Goal: Transaction & Acquisition: Subscribe to service/newsletter

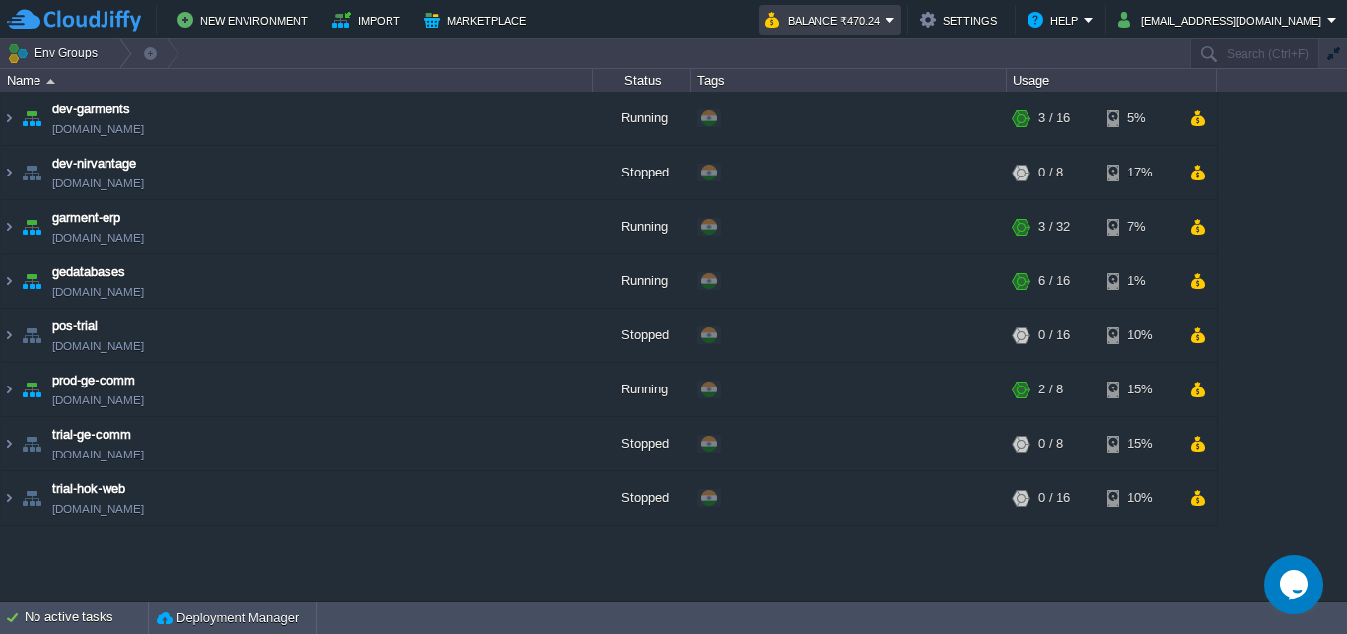
click at [886, 20] on button "Balance ₹470.24" at bounding box center [825, 20] width 120 height 24
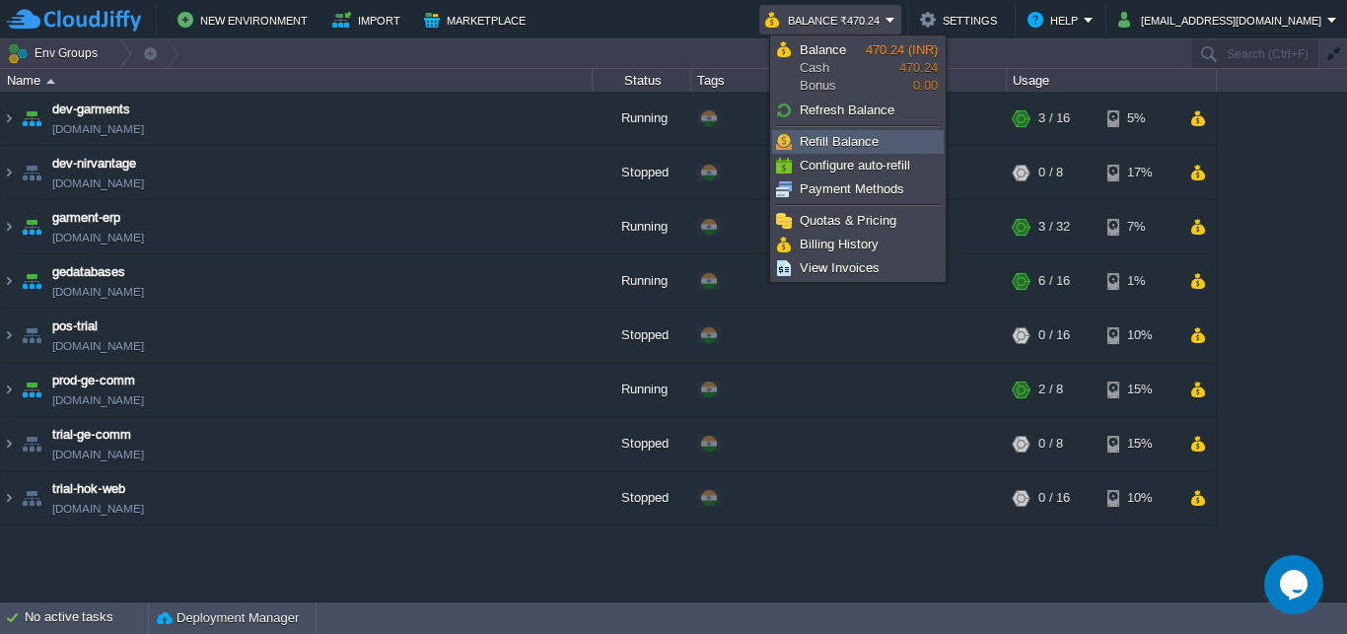
click at [827, 135] on span "Refill Balance" at bounding box center [839, 141] width 79 height 15
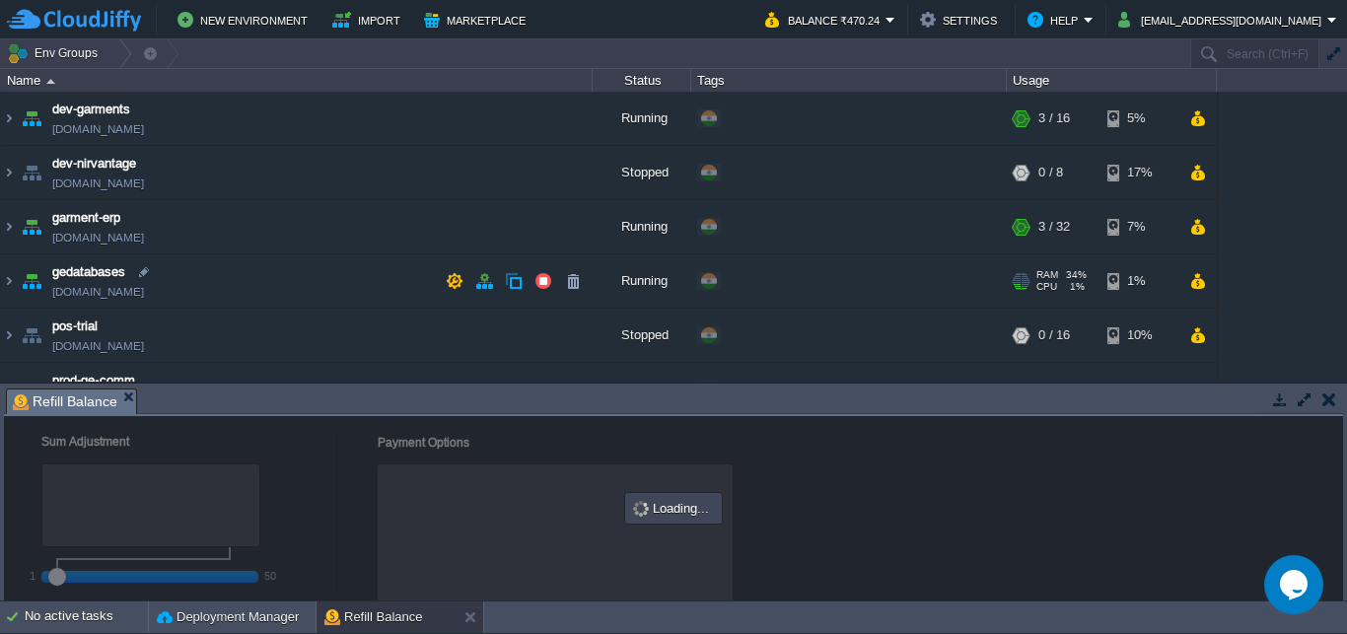
checkbox input "true"
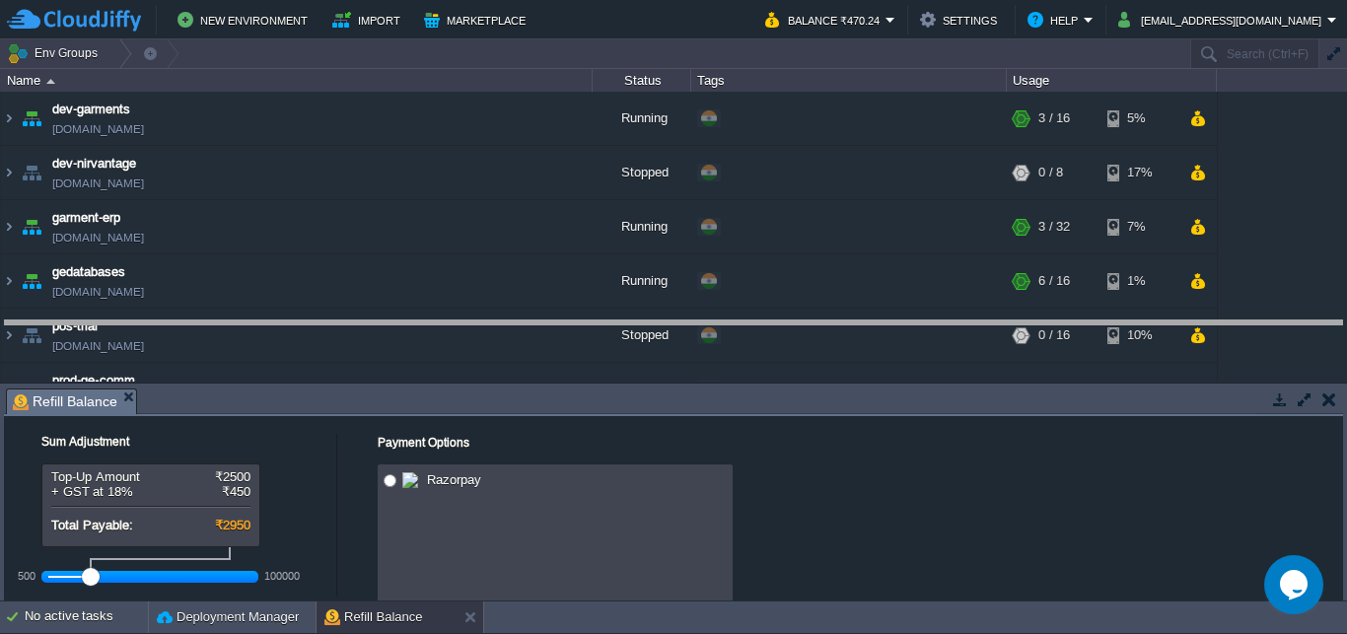
drag, startPoint x: 504, startPoint y: 404, endPoint x: 504, endPoint y: 335, distance: 69.0
click at [504, 335] on body "New Environment Import Marketplace Bonus ₹0.00 Upgrade Account Balance ₹470.24 …" at bounding box center [673, 317] width 1347 height 634
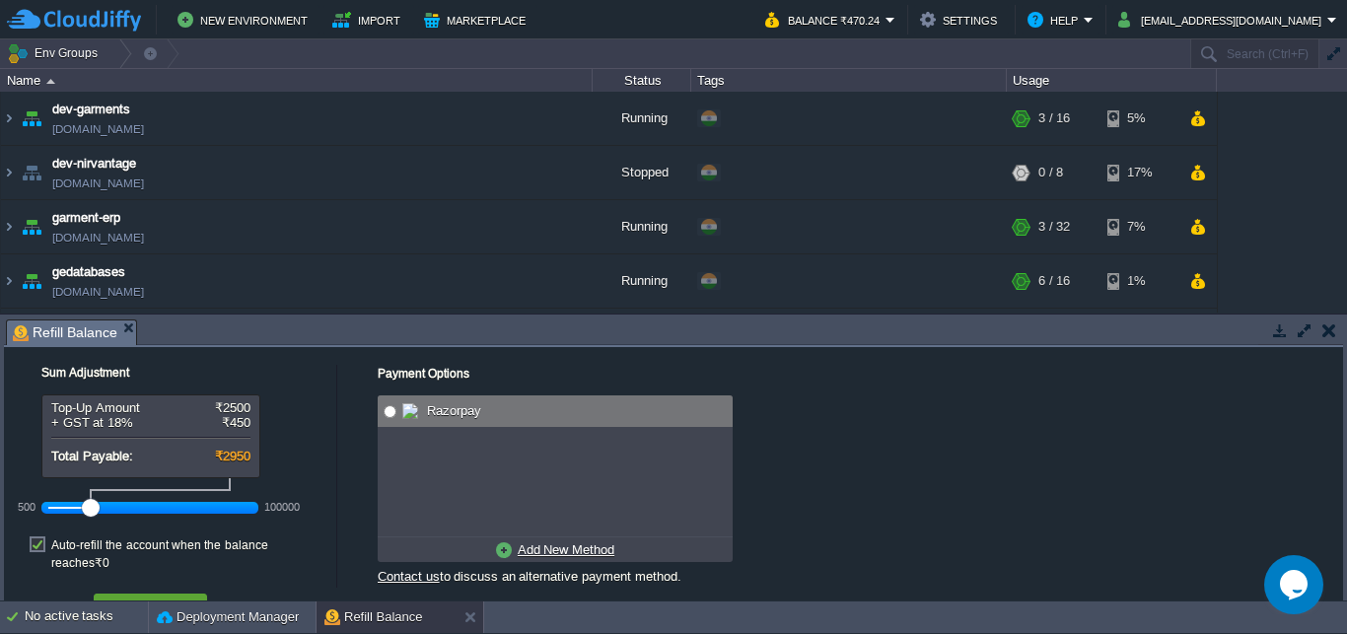
radio input "true"
click at [391, 411] on input "radio" at bounding box center [390, 411] width 13 height 13
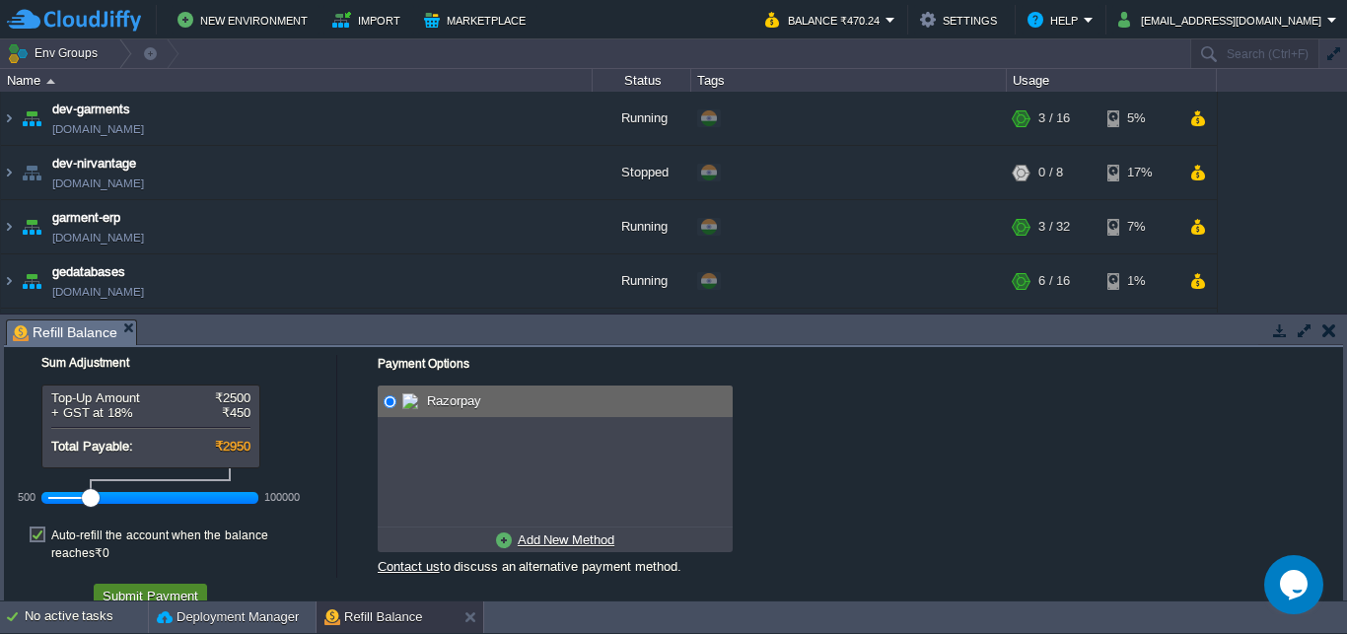
click at [165, 587] on button "Submit Payment" at bounding box center [151, 596] width 108 height 18
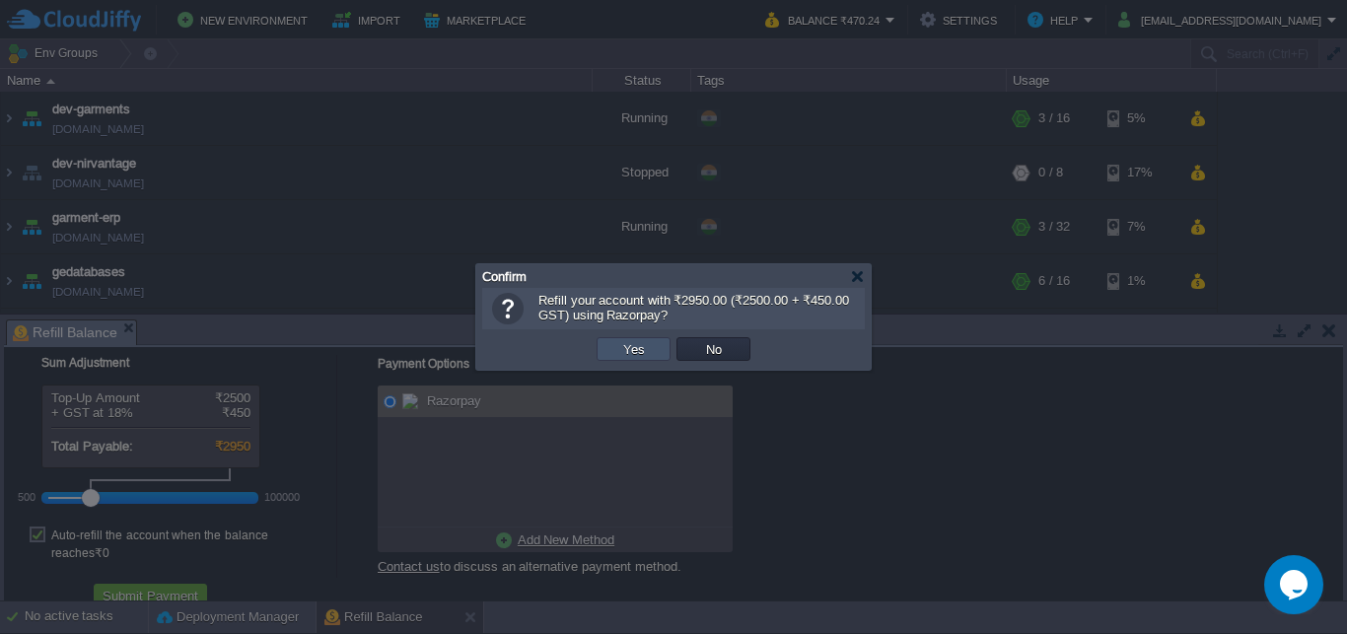
click at [628, 356] on button "Yes" at bounding box center [634, 349] width 34 height 18
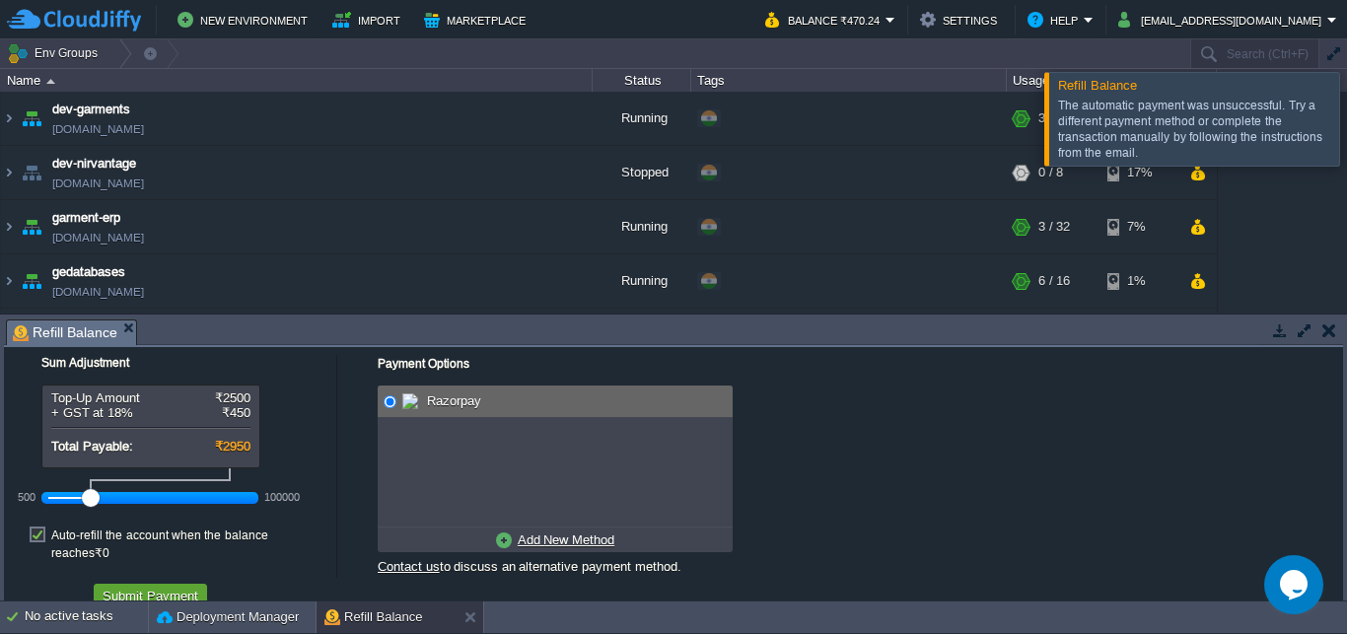
click at [1161, 104] on div "The automatic payment was unsuccessful. Try a different payment method or compl…" at bounding box center [1196, 129] width 276 height 63
click at [872, 10] on button "Balance ₹470.24" at bounding box center [825, 20] width 120 height 24
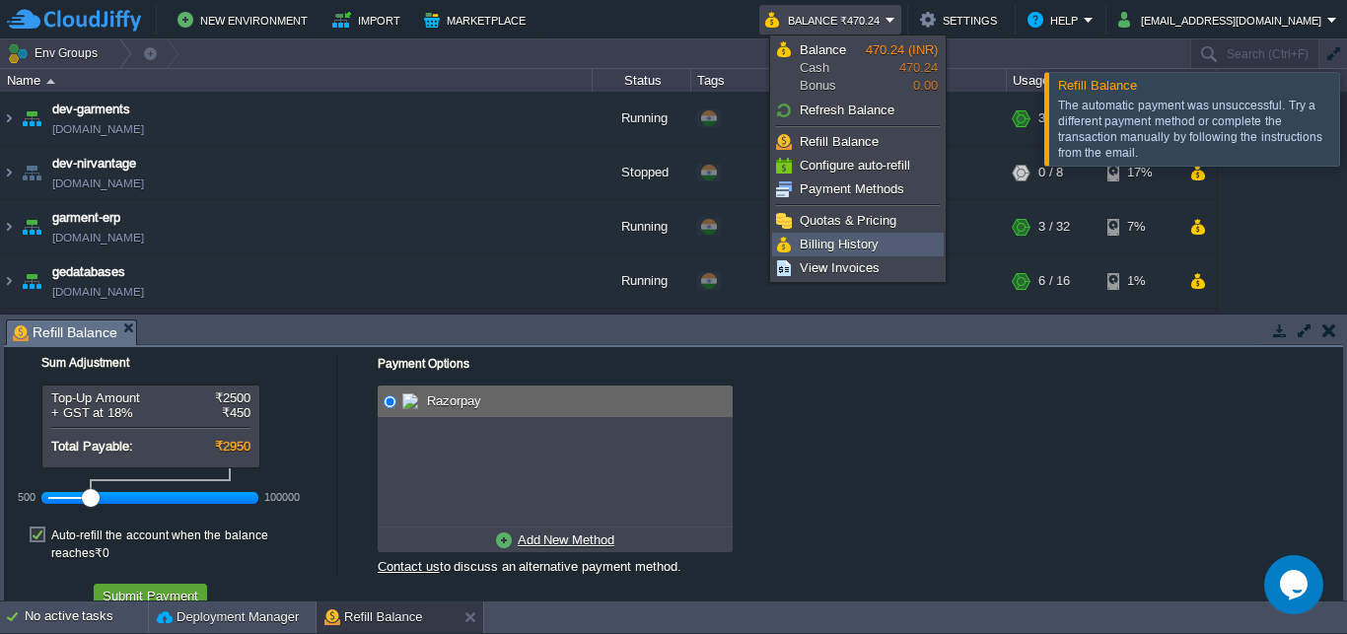
click at [825, 238] on span "Billing History" at bounding box center [839, 244] width 79 height 15
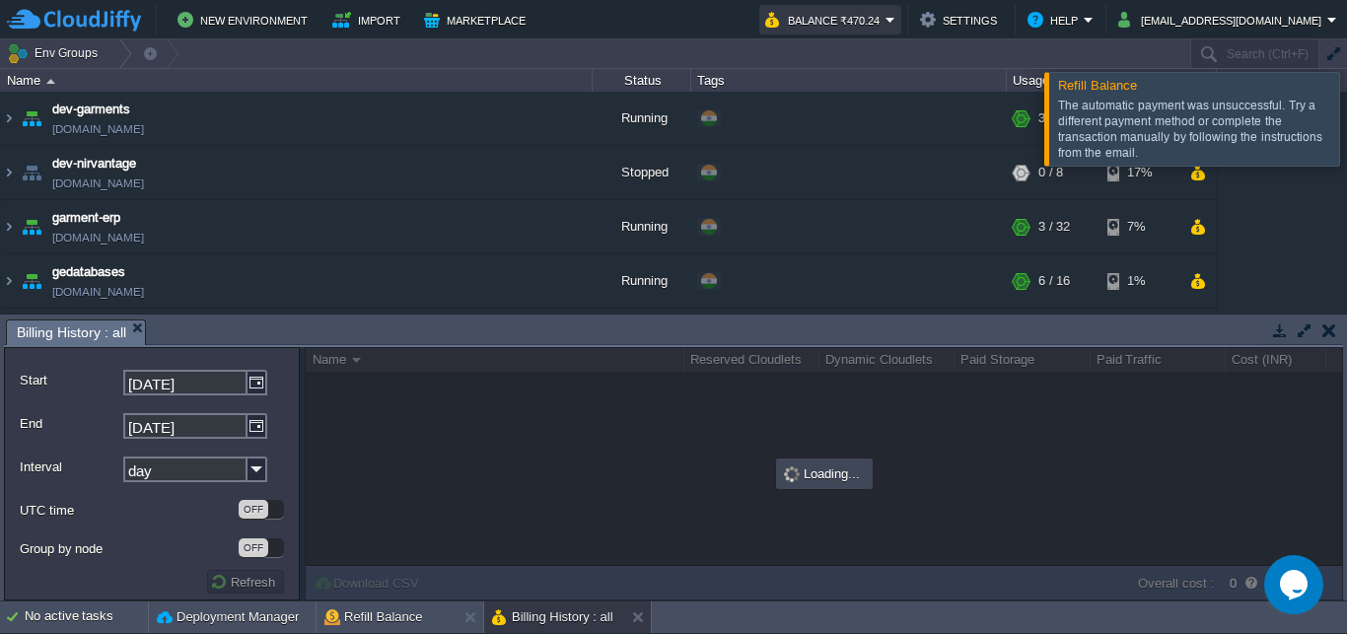
click at [868, 15] on button "Balance ₹470.24" at bounding box center [825, 20] width 120 height 24
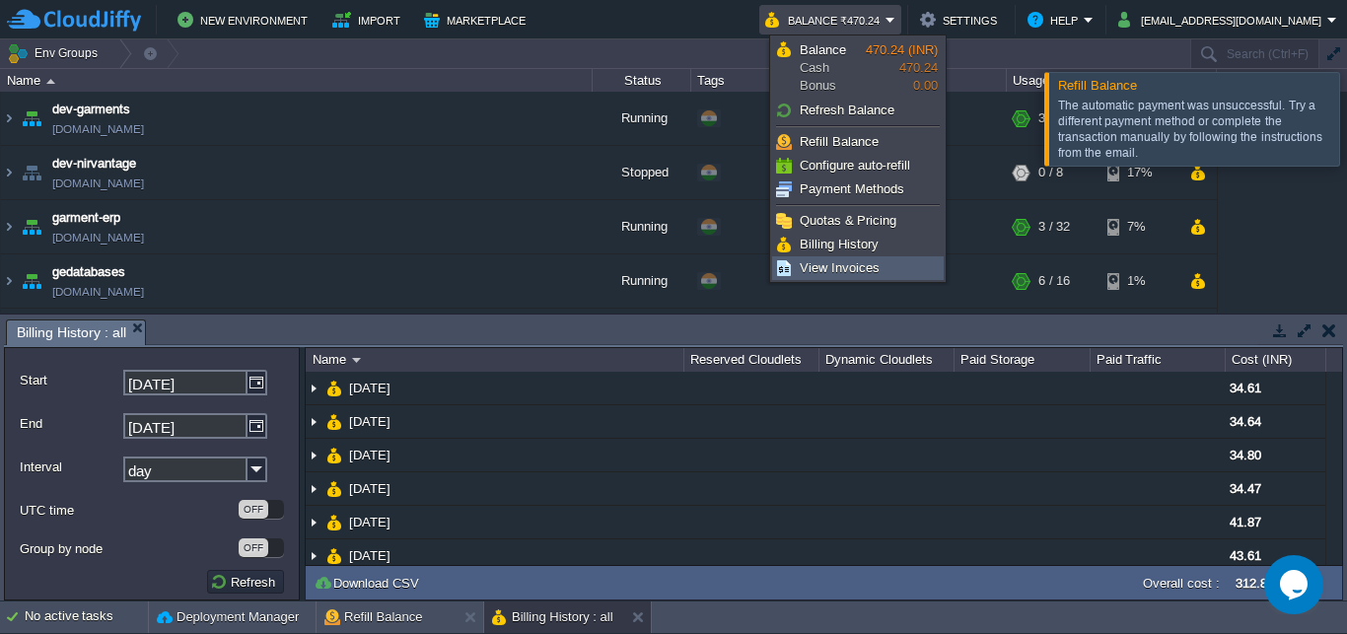
click at [834, 268] on span "View Invoices" at bounding box center [840, 267] width 80 height 15
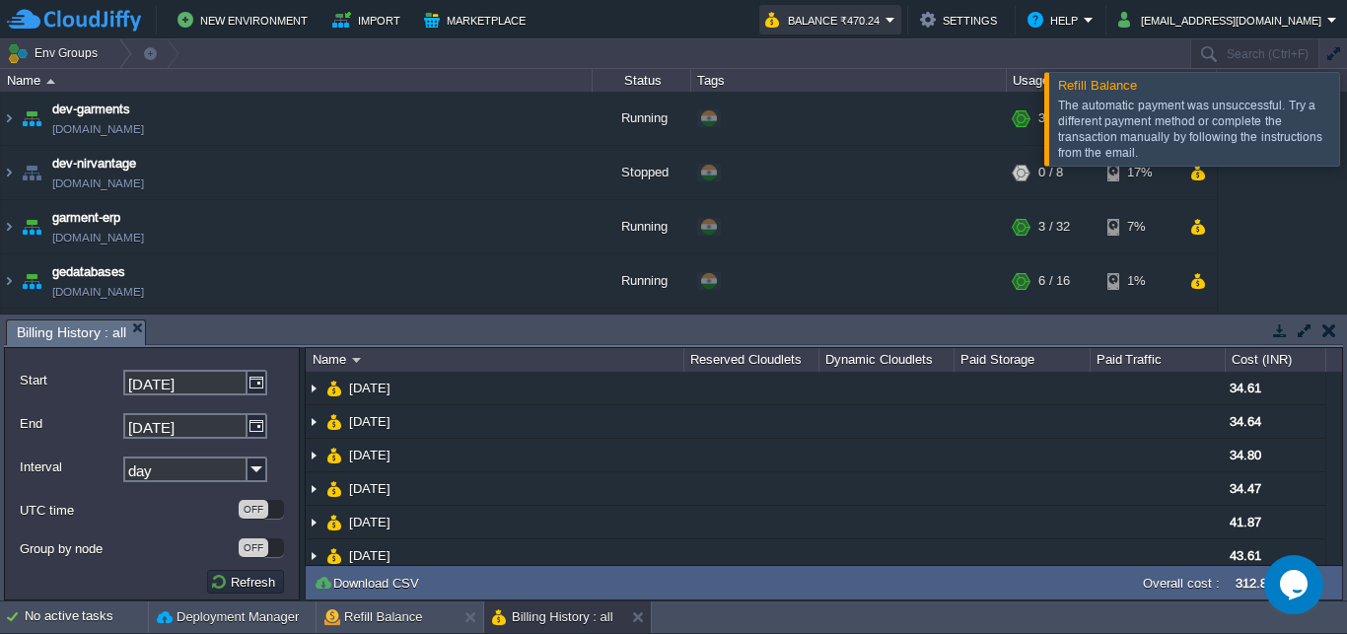
click at [886, 16] on button "Balance ₹470.24" at bounding box center [825, 20] width 120 height 24
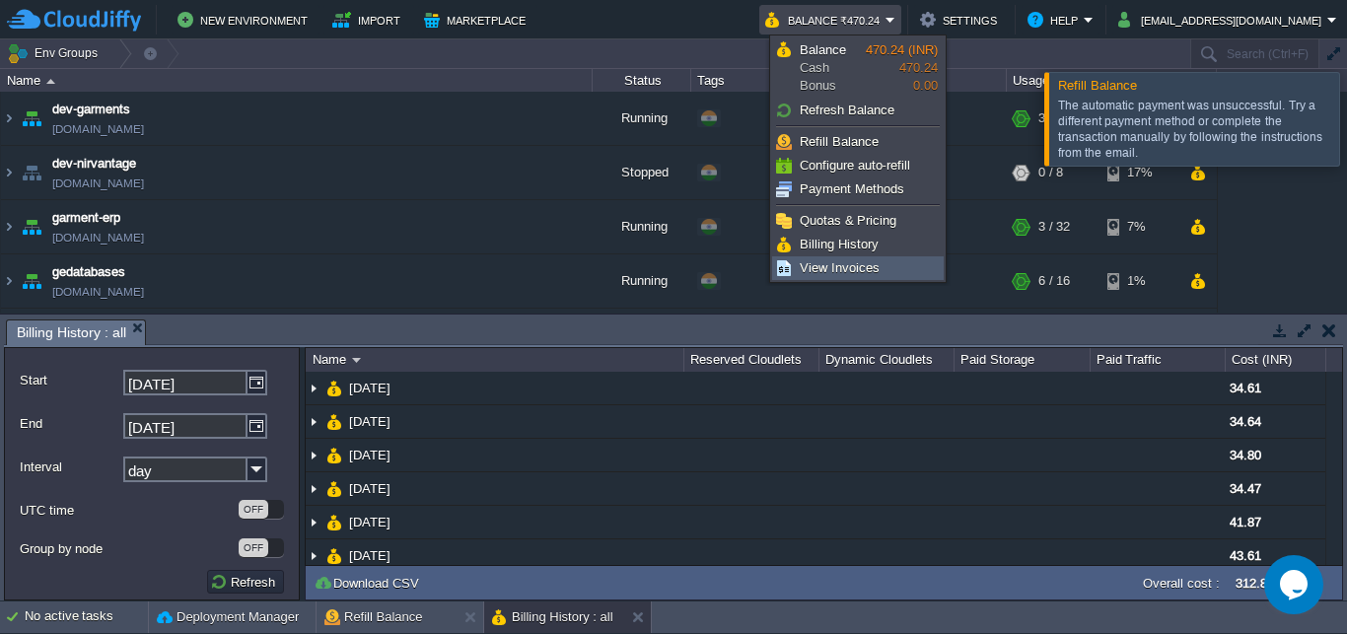
click at [857, 267] on span "View Invoices" at bounding box center [840, 267] width 80 height 15
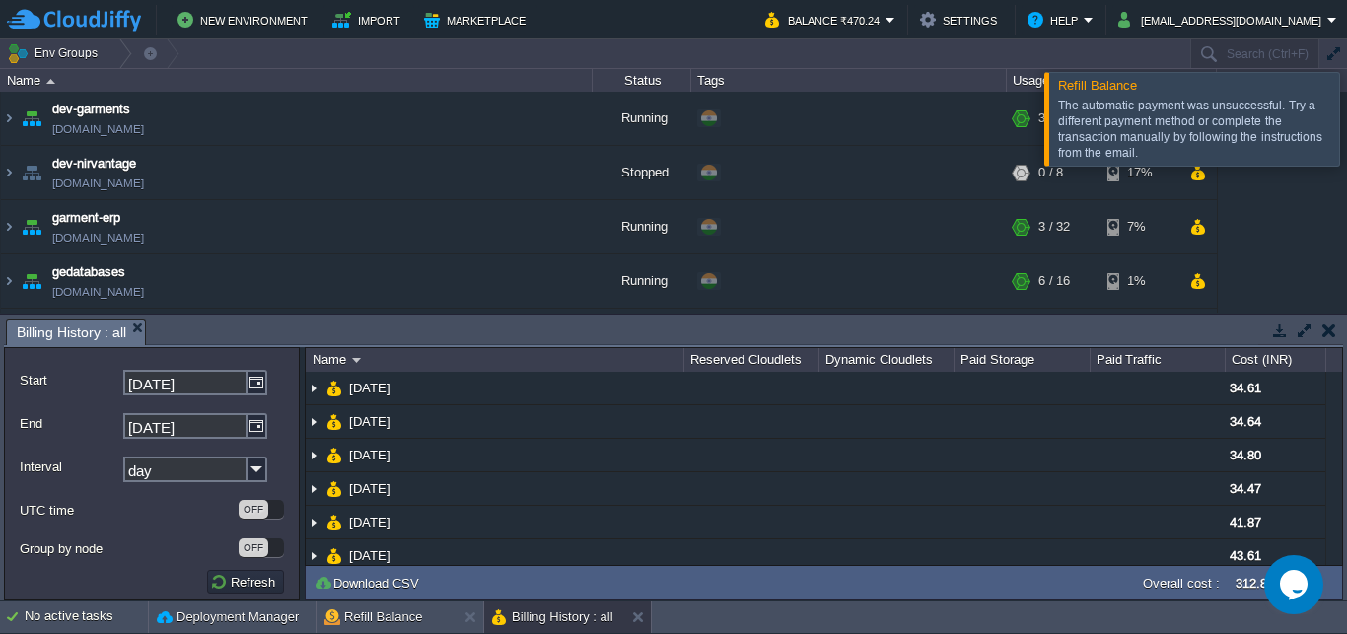
click at [1346, 111] on div at bounding box center [1371, 118] width 0 height 93
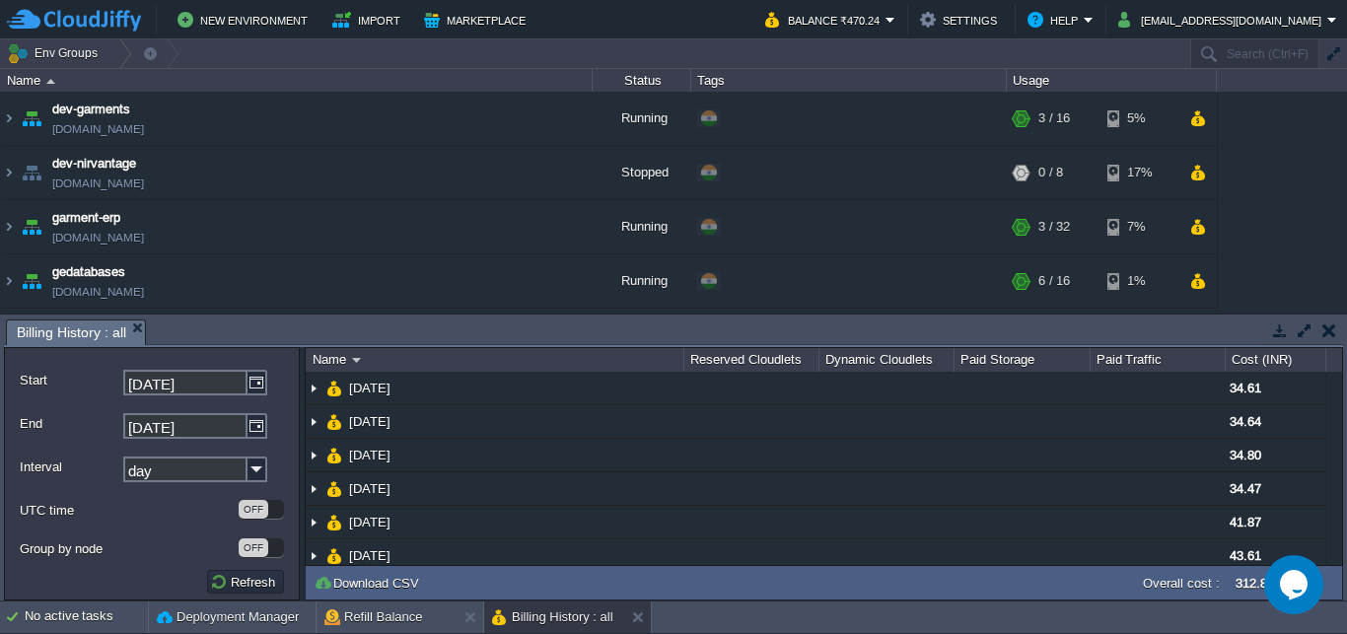
click at [1327, 330] on button "button" at bounding box center [1330, 331] width 14 height 18
